Goal: Task Accomplishment & Management: Manage account settings

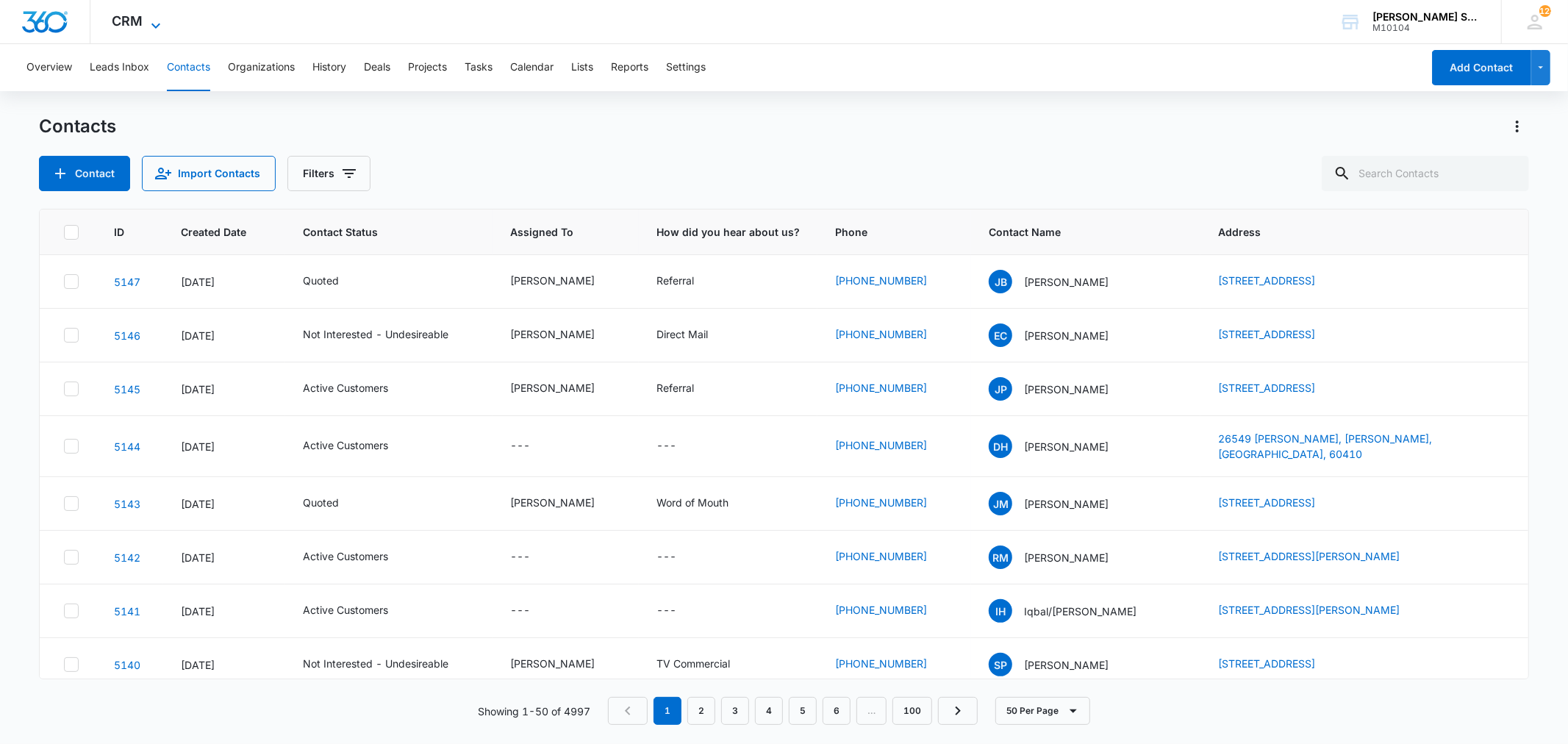
click at [152, 18] on icon at bounding box center [155, 25] width 17 height 17
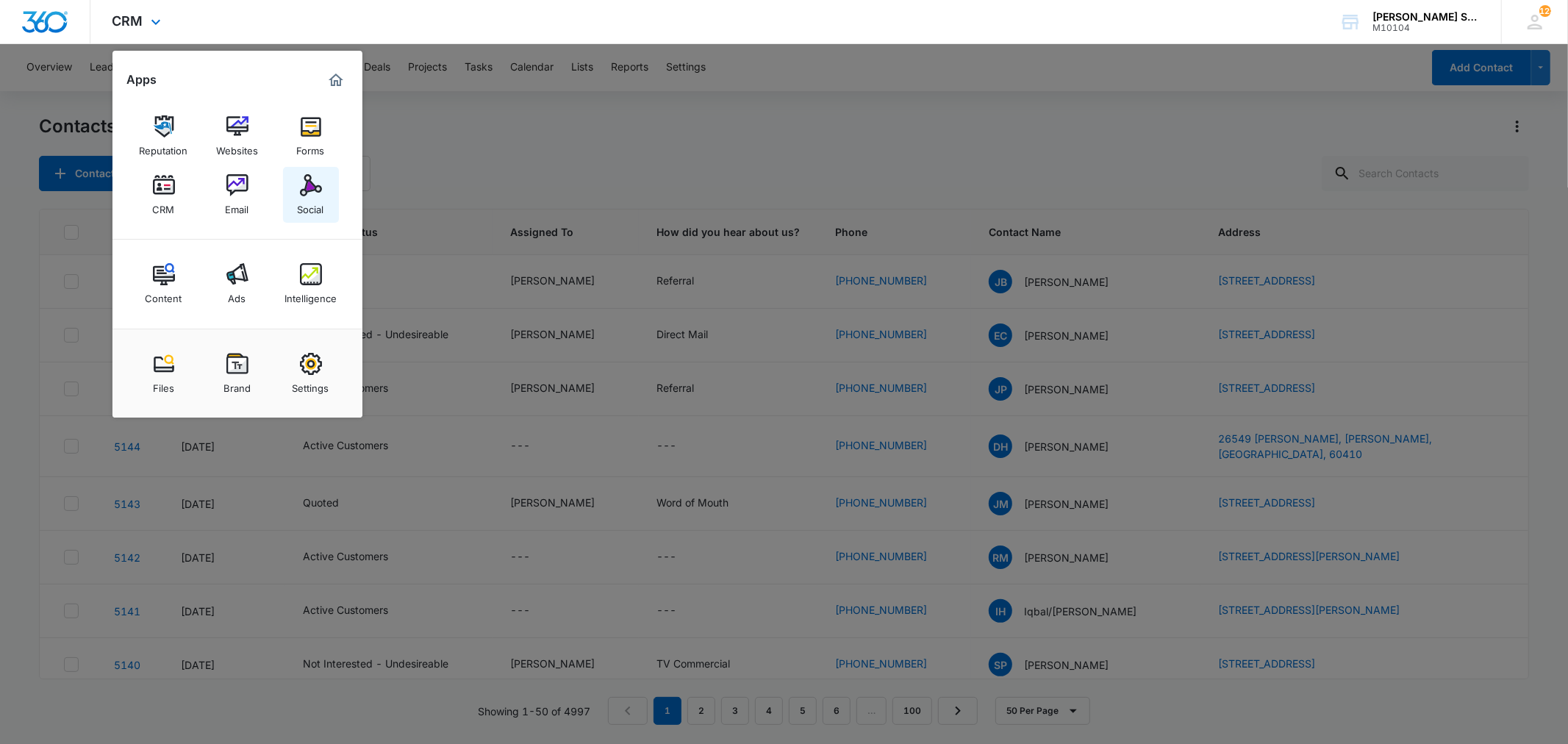
click at [314, 193] on img at bounding box center [310, 185] width 22 height 22
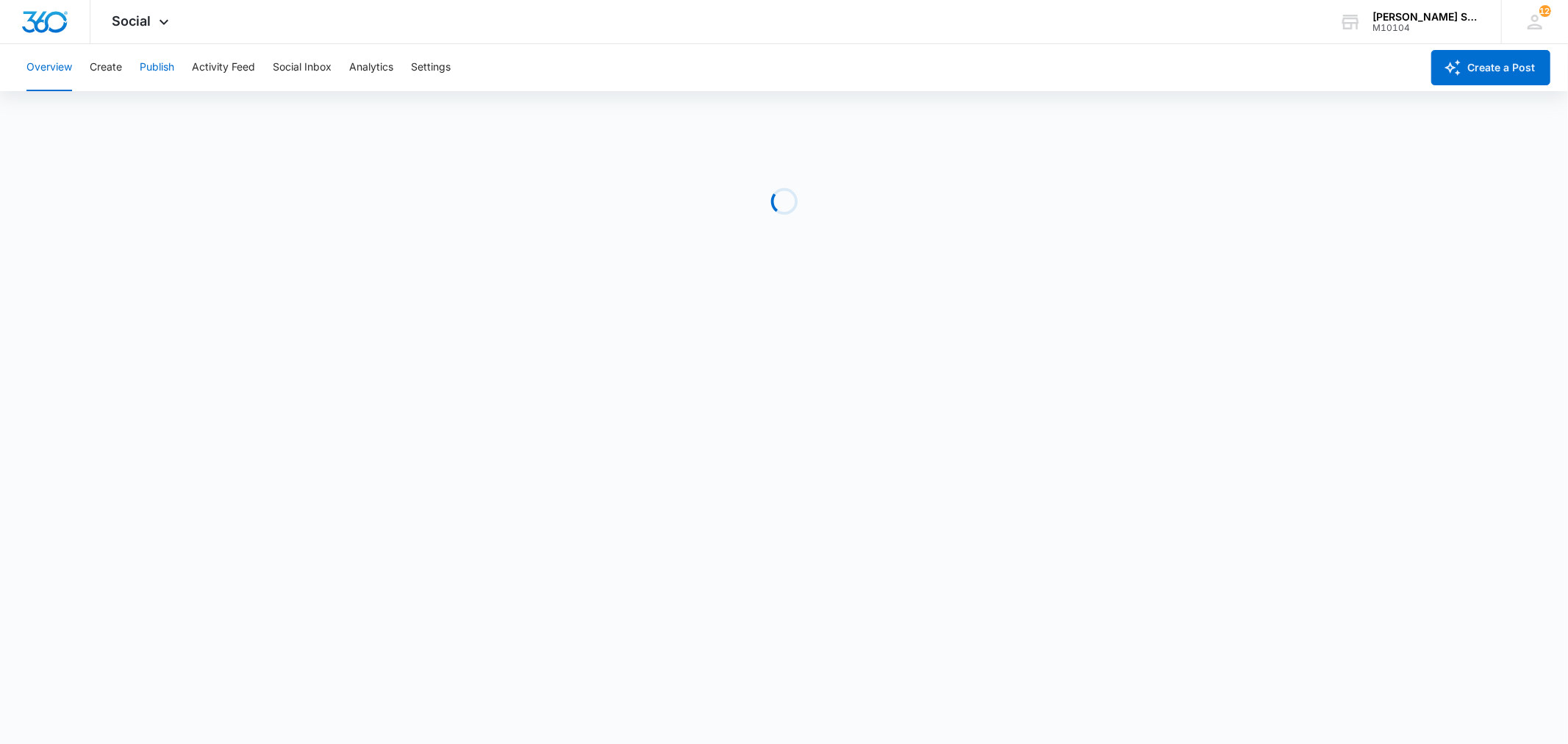
click at [158, 62] on button "Publish" at bounding box center [157, 67] width 34 height 47
click at [128, 109] on button "Schedules" at bounding box center [112, 113] width 50 height 41
click at [63, 112] on button "Calendar" at bounding box center [48, 113] width 44 height 41
click at [131, 24] on span "Social" at bounding box center [131, 21] width 39 height 16
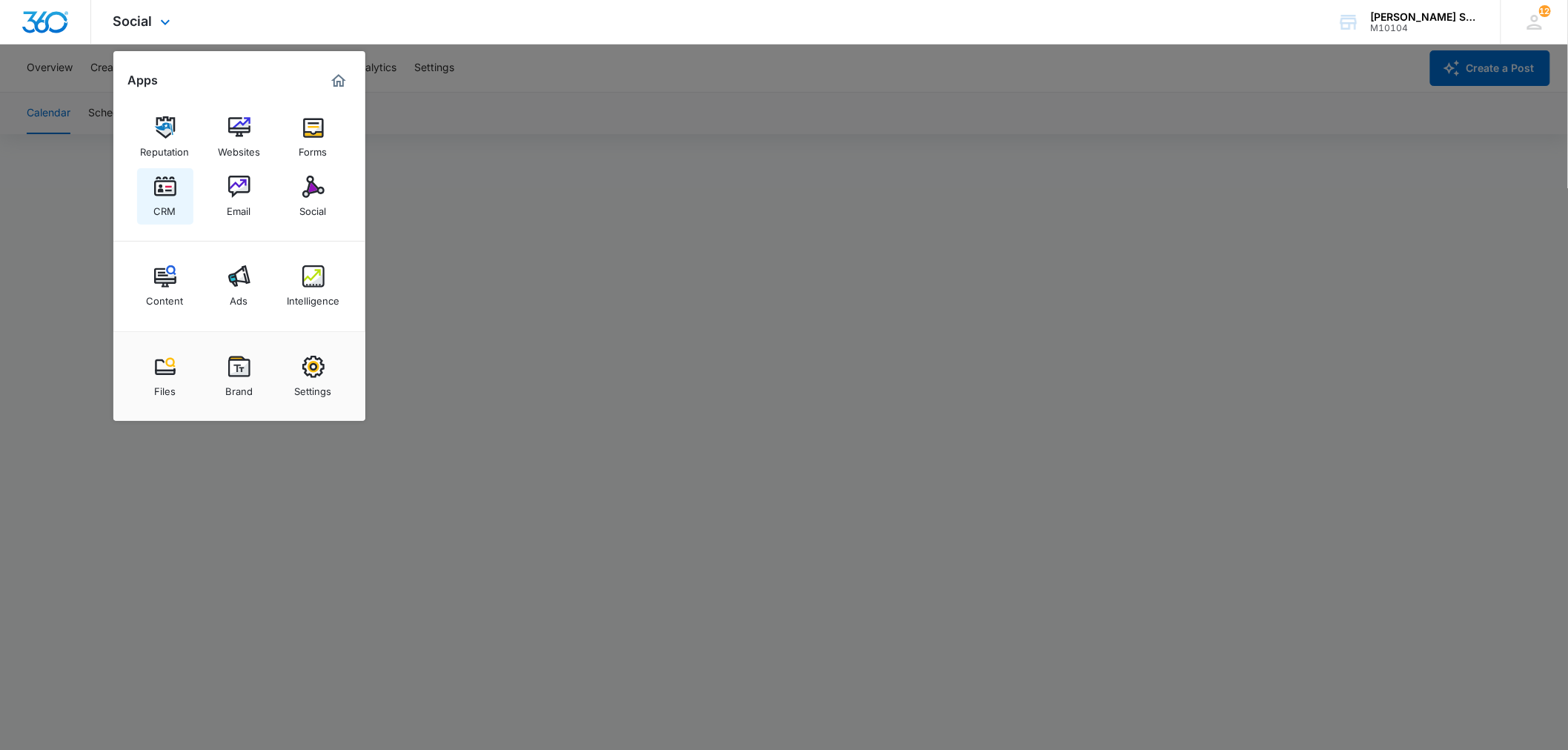
click at [170, 190] on img at bounding box center [165, 186] width 22 height 22
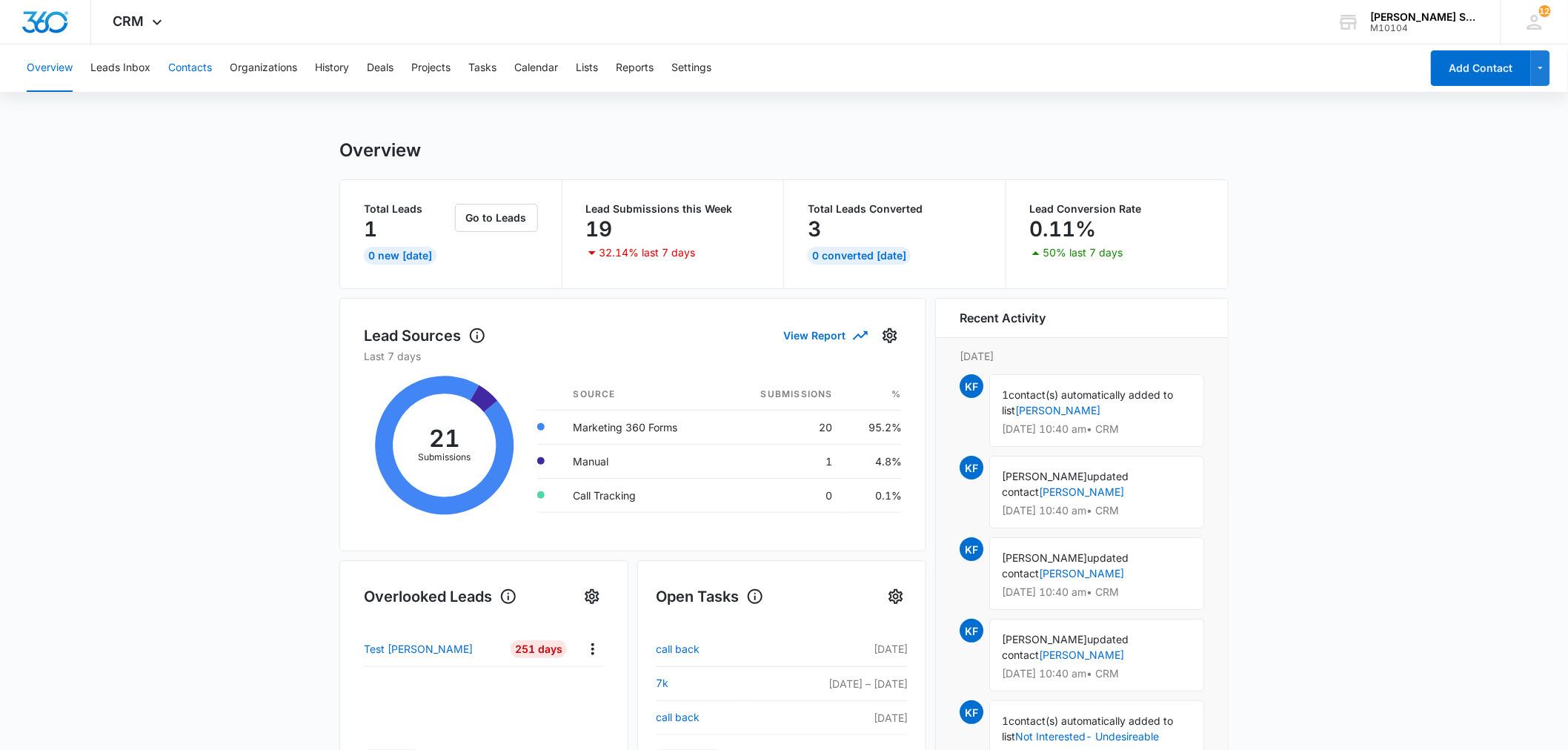
click at [184, 69] on button "Contacts" at bounding box center [189, 68] width 44 height 47
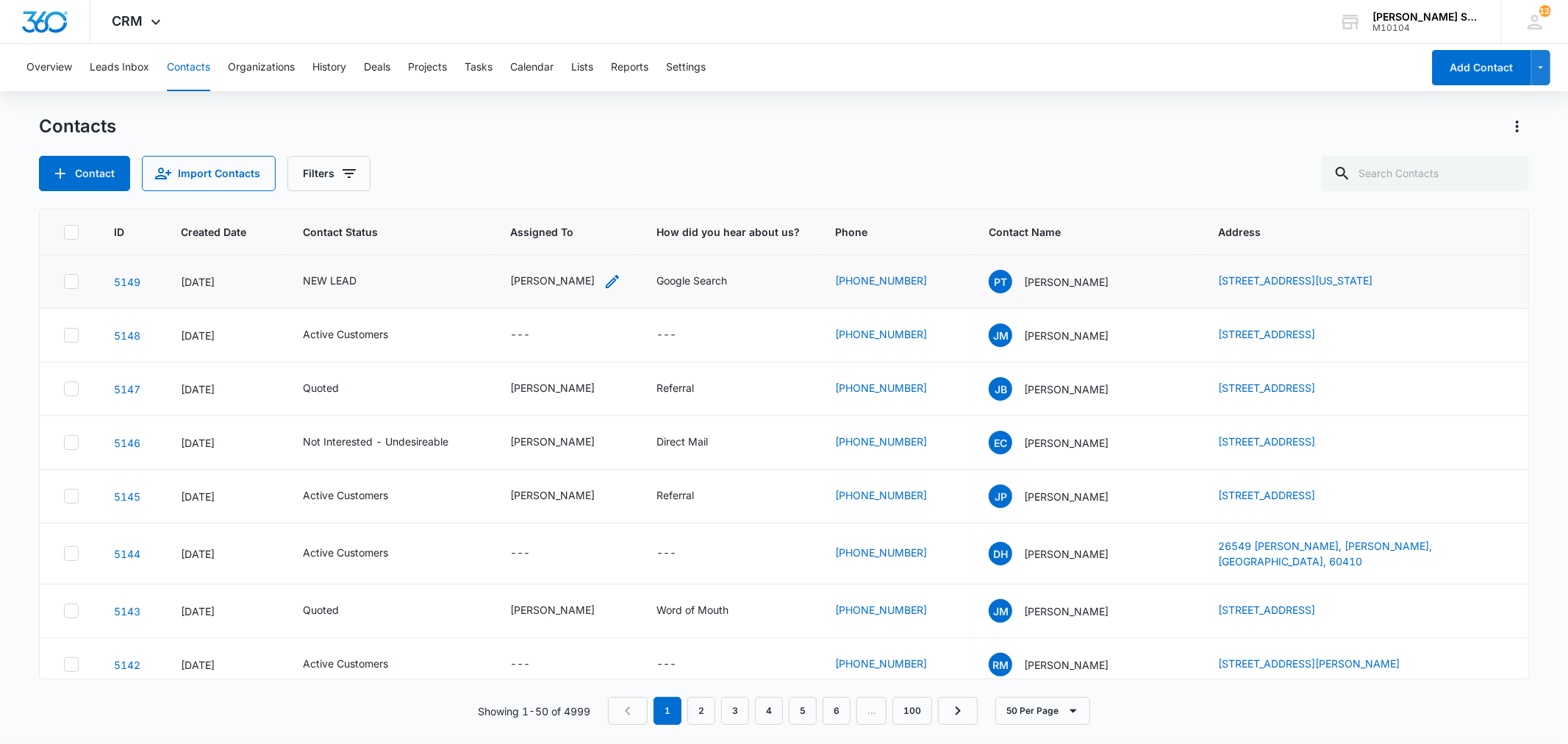
click at [545, 287] on div "[PERSON_NAME]" at bounding box center [552, 280] width 85 height 16
click at [585, 186] on icon "Remove Kenneth Florman" at bounding box center [580, 186] width 9 height 9
click at [585, 186] on div at bounding box center [585, 186] width 24 height 24
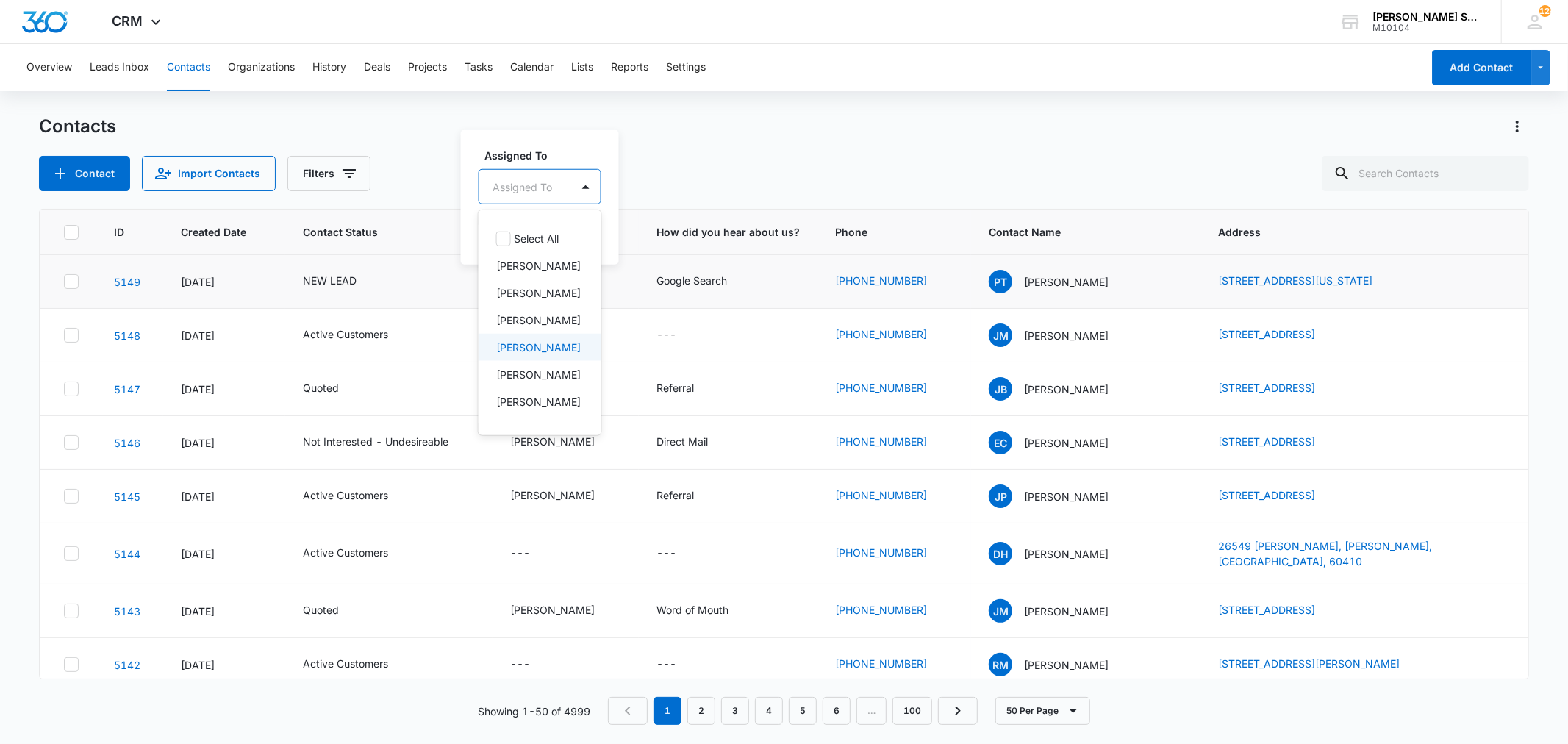
click at [526, 355] on p "[PERSON_NAME]" at bounding box center [538, 347] width 85 height 16
click at [635, 247] on div "Assigned To option [PERSON_NAME], selected. 12 results available. Use Up and Do…" at bounding box center [562, 197] width 203 height 136
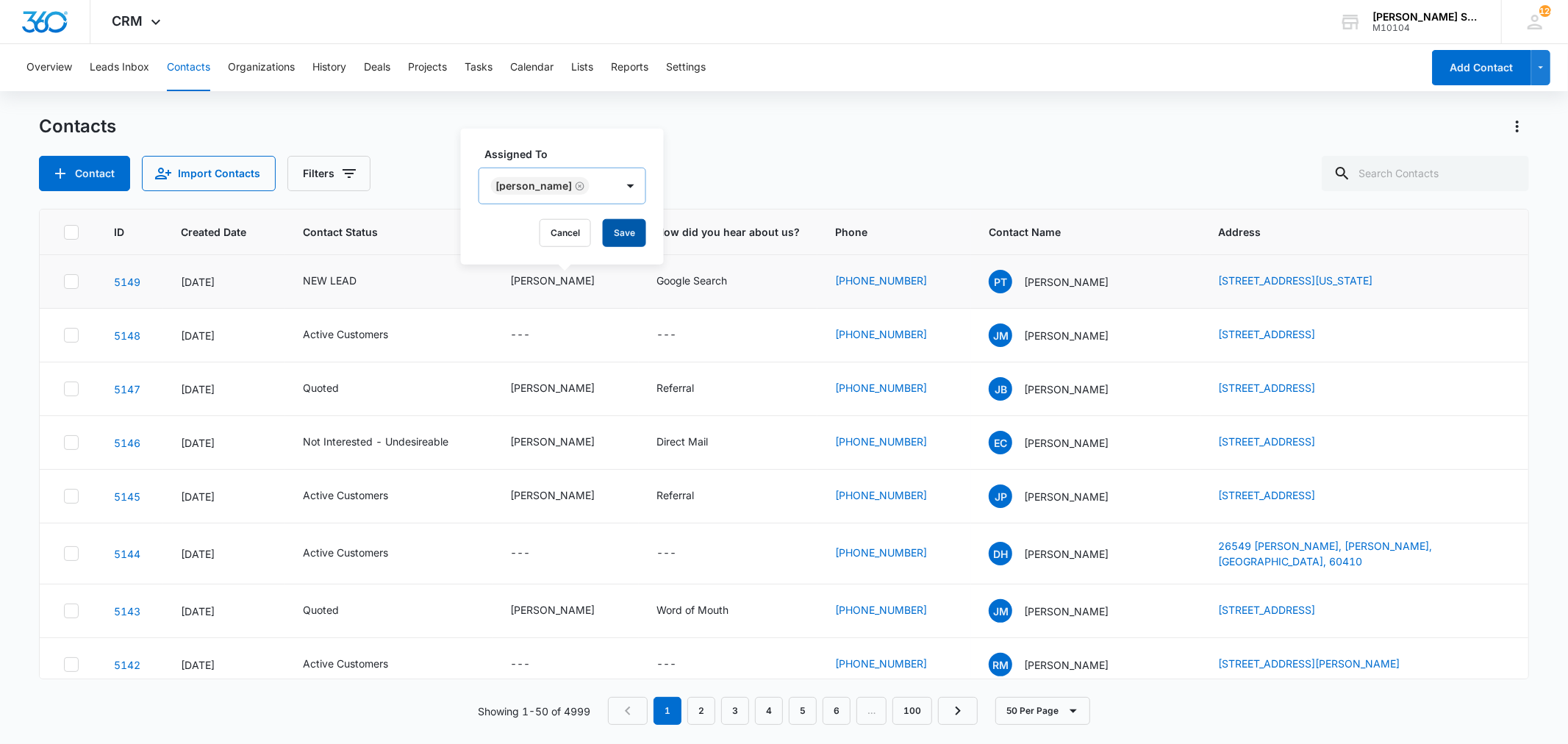
click at [612, 237] on button "Save" at bounding box center [624, 233] width 44 height 28
click at [332, 280] on div "NEW LEAD" at bounding box center [329, 280] width 53 height 16
click at [341, 182] on icon "Remove NEW LEAD" at bounding box center [346, 185] width 11 height 11
drag, startPoint x: 376, startPoint y: 230, endPoint x: 416, endPoint y: 160, distance: 80.6
click at [377, 225] on button "Save" at bounding box center [388, 233] width 44 height 28
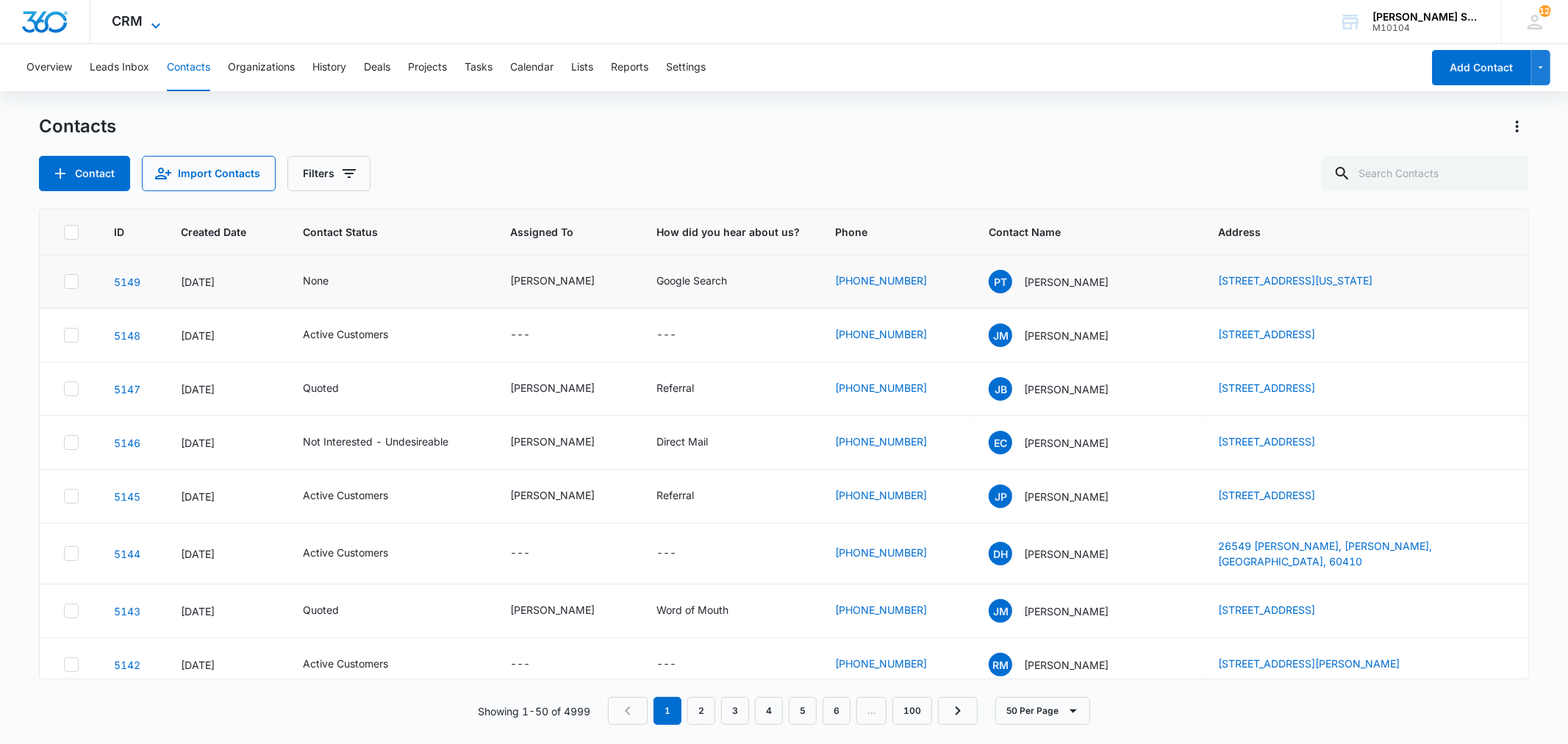
click at [152, 22] on icon at bounding box center [155, 25] width 17 height 17
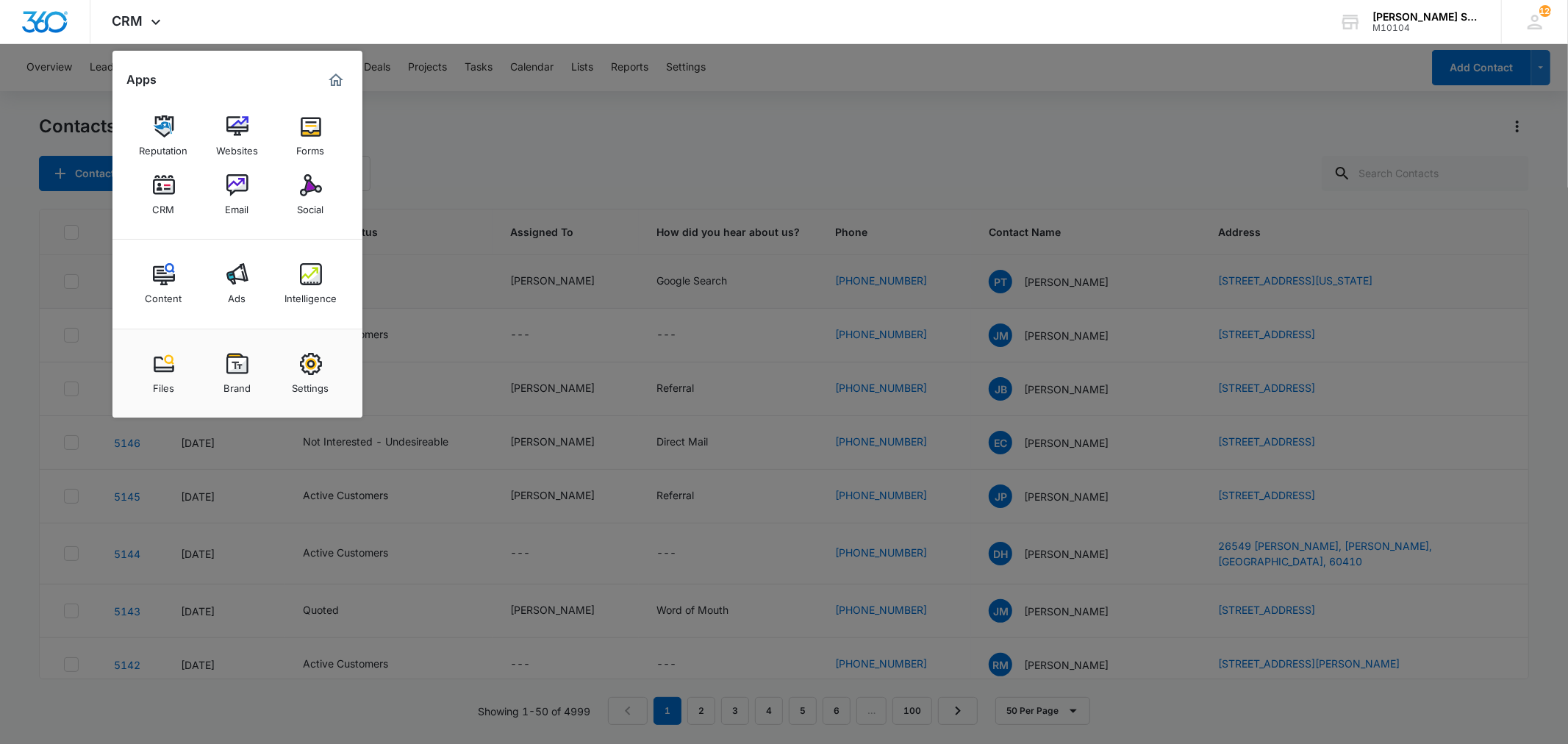
drag, startPoint x: 309, startPoint y: 194, endPoint x: 364, endPoint y: 215, distance: 58.9
click at [309, 194] on img at bounding box center [310, 185] width 22 height 22
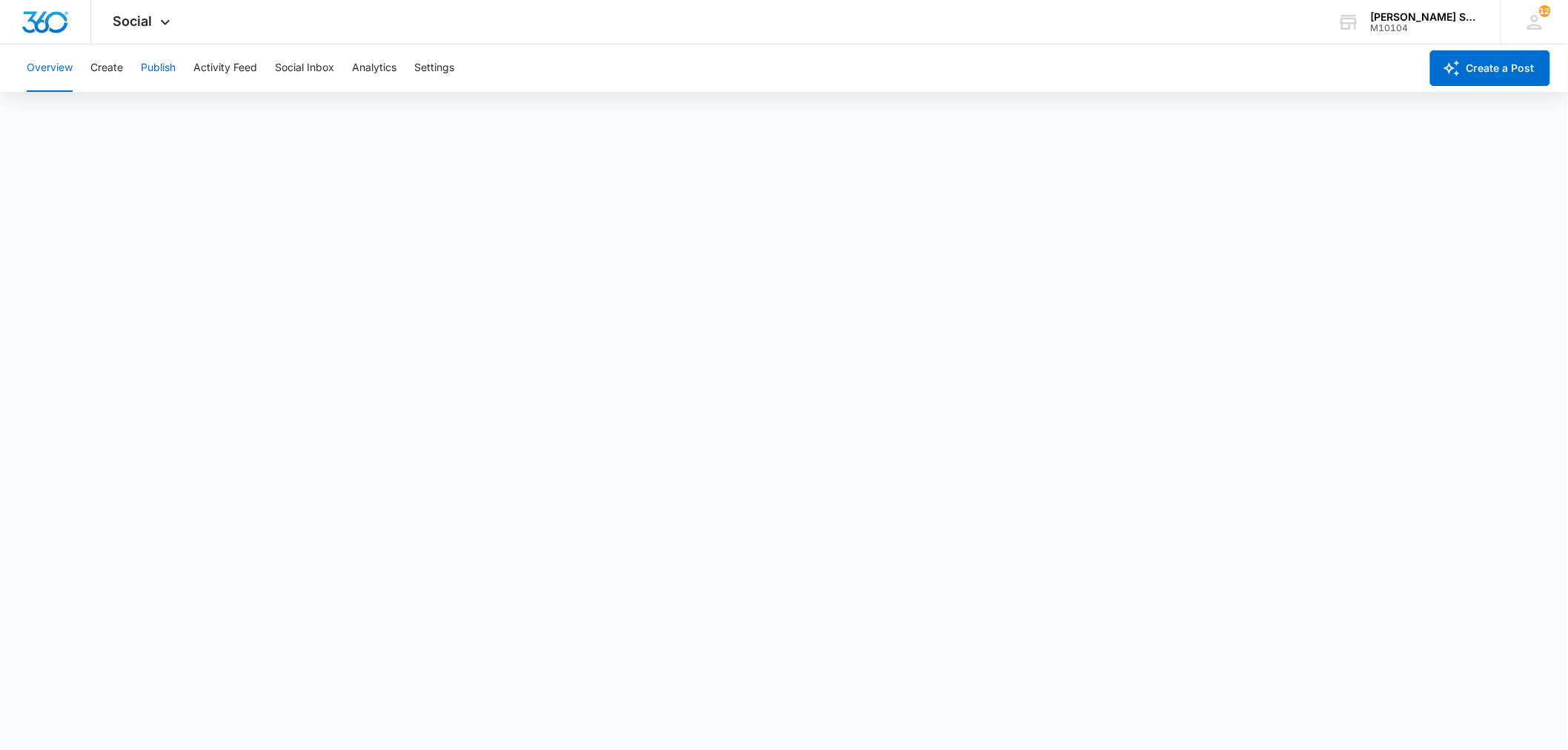
click at [158, 65] on button "Publish" at bounding box center [158, 68] width 35 height 47
